Goal: Find specific page/section: Find specific page/section

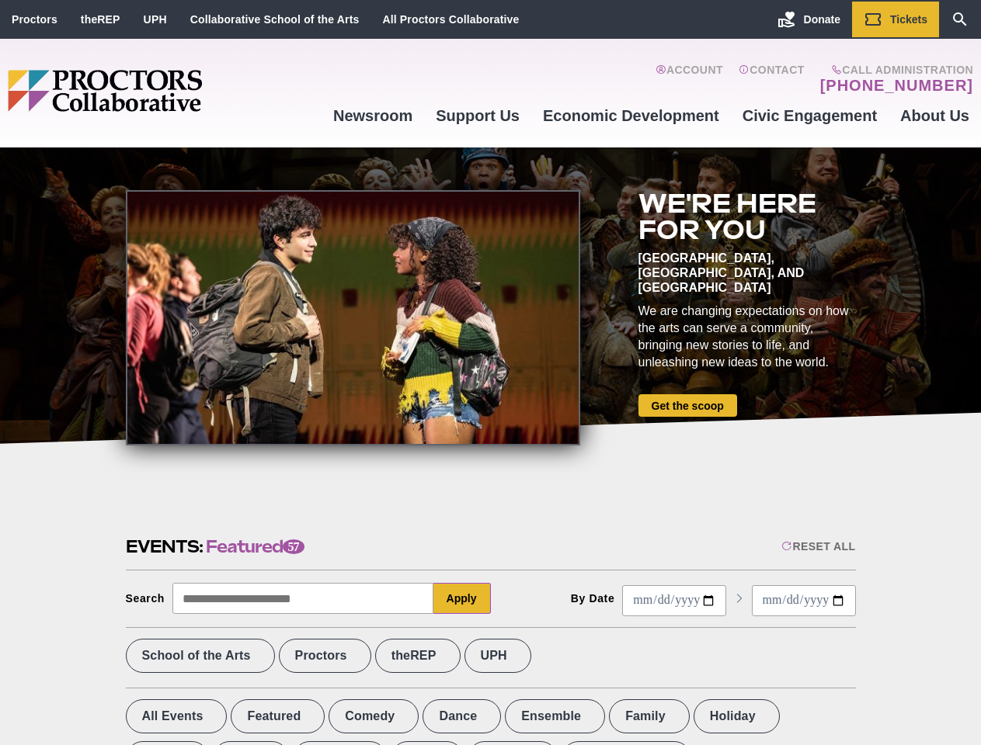
click at [490, 373] on div at bounding box center [353, 317] width 454 height 255
click at [817, 547] on div "Reset All" at bounding box center [818, 546] width 74 height 12
click at [462, 599] on button "Apply" at bounding box center [461, 598] width 57 height 31
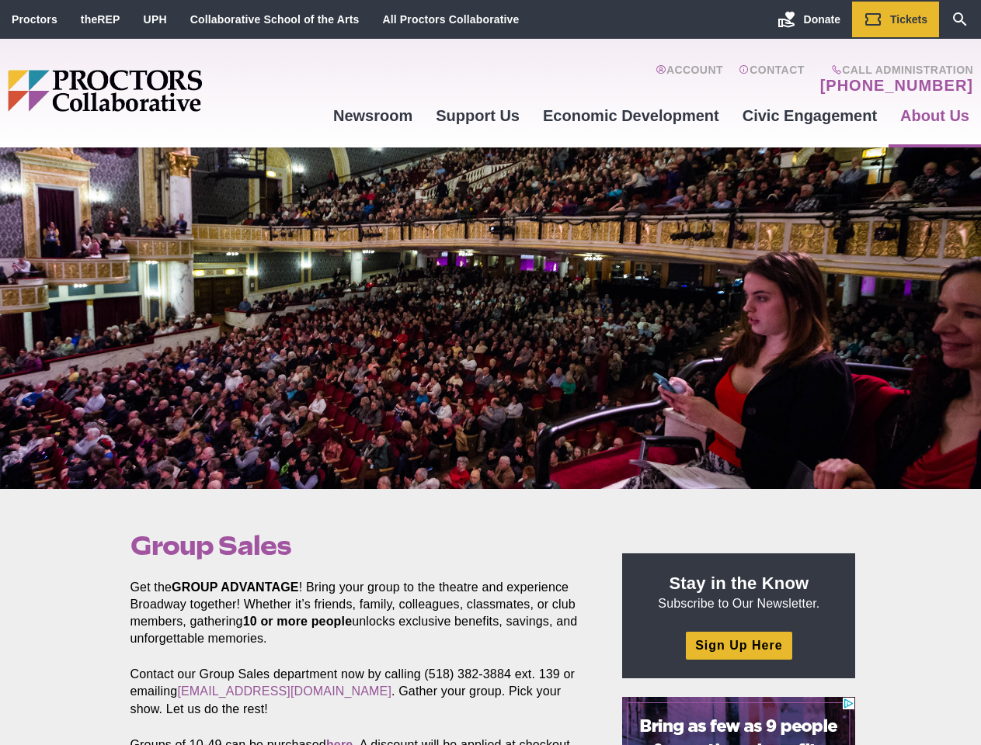
click at [490, 373] on div at bounding box center [490, 319] width 981 height 342
